Goal: Information Seeking & Learning: Learn about a topic

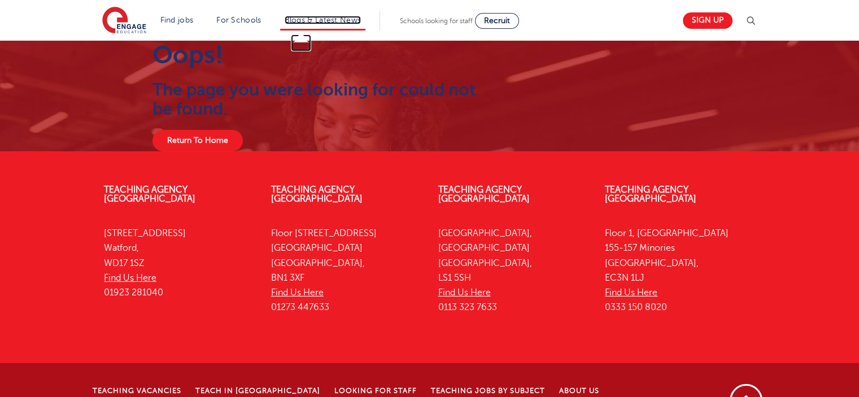
click at [312, 16] on link "Blogs & Latest News" at bounding box center [323, 20] width 77 height 8
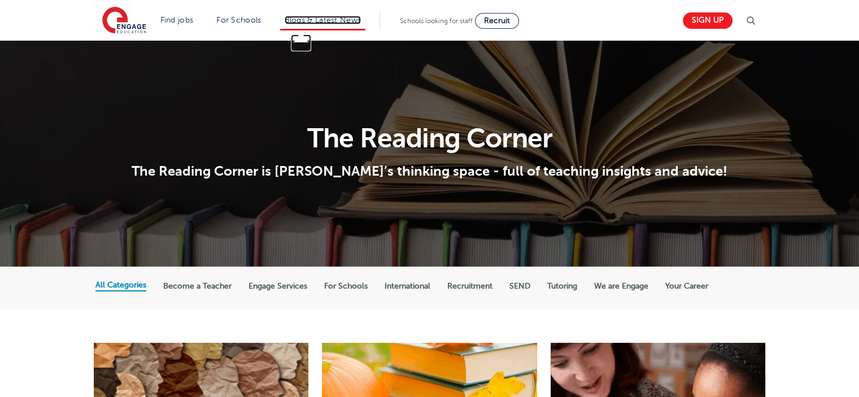
click at [337, 16] on link "Blogs & Latest News" at bounding box center [323, 20] width 77 height 8
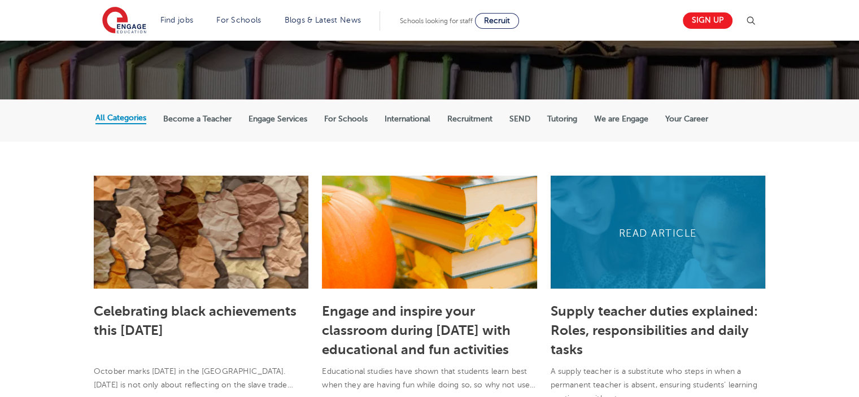
scroll to position [169, 0]
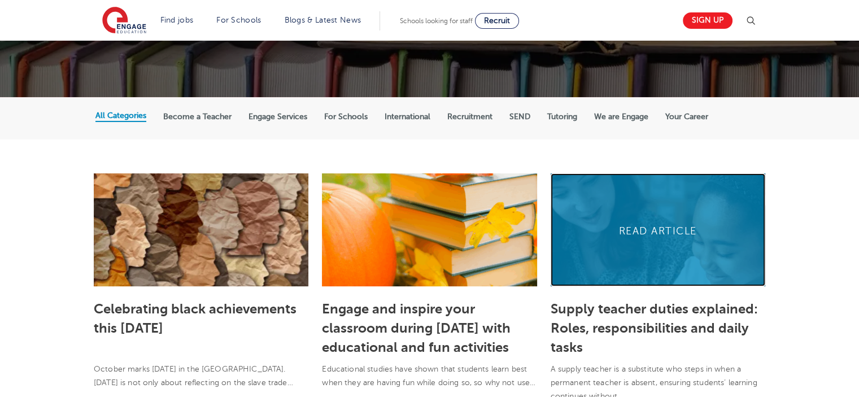
click at [695, 259] on link at bounding box center [658, 229] width 215 height 113
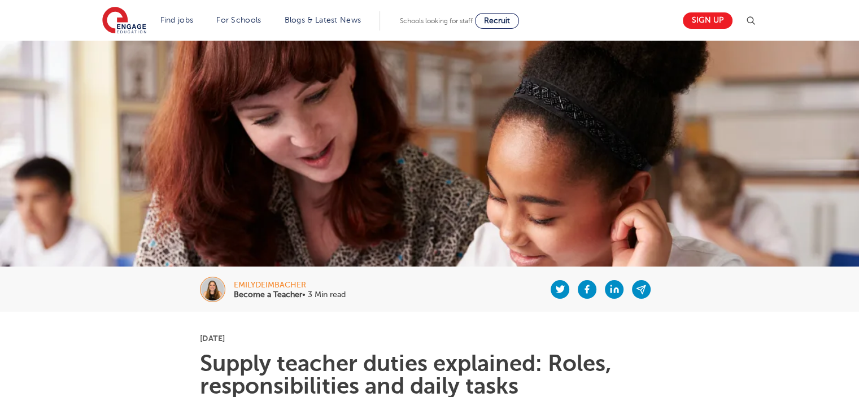
click at [71, 28] on header "Find jobs All vacancies We have one of the UK's largest database. and with hund…" at bounding box center [429, 20] width 859 height 41
